Goal: Task Accomplishment & Management: Complete application form

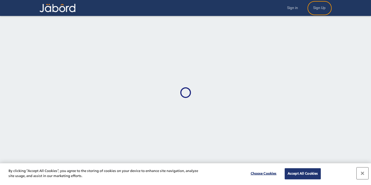
click at [363, 175] on button "Close" at bounding box center [362, 173] width 12 height 12
